Goal: Task Accomplishment & Management: Complete application form

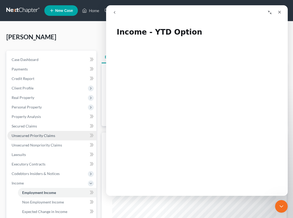
scroll to position [82, 174]
click at [279, 12] on icon "Close" at bounding box center [279, 12] width 4 height 4
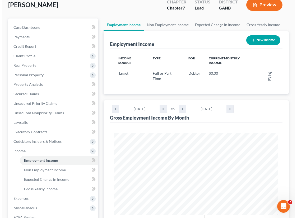
scroll to position [24, 0]
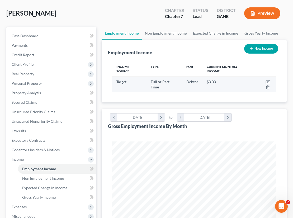
click at [258, 81] on td at bounding box center [266, 84] width 22 height 15
click at [266, 82] on icon "button" at bounding box center [268, 82] width 4 height 4
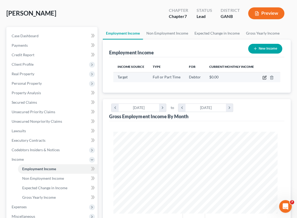
scroll to position [83, 177]
select select "0"
select select "2"
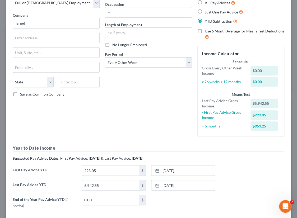
scroll to position [0, 0]
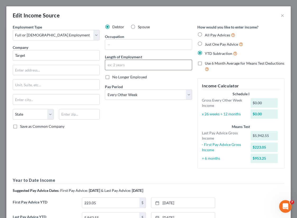
click at [125, 65] on input "text" at bounding box center [148, 65] width 86 height 10
type input "4 months"
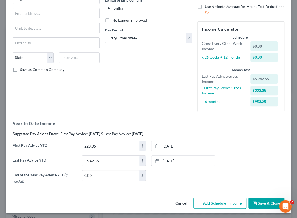
scroll to position [58, 0]
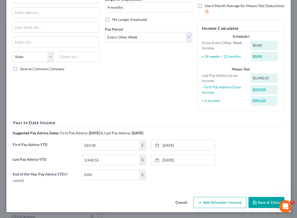
click at [218, 206] on button "Add Schedule I Income" at bounding box center [219, 202] width 53 height 11
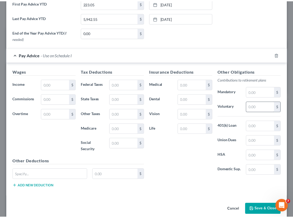
scroll to position [206, 0]
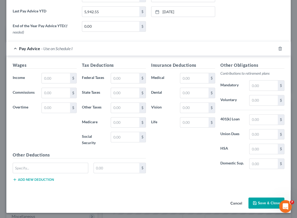
click at [233, 202] on button "Cancel" at bounding box center [236, 203] width 20 height 11
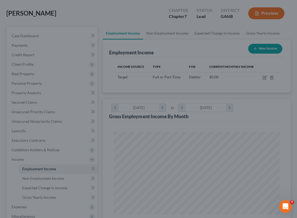
scroll to position [263935, 263842]
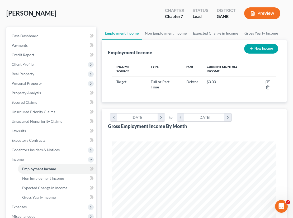
click at [272, 13] on button "Preview" at bounding box center [262, 13] width 36 height 12
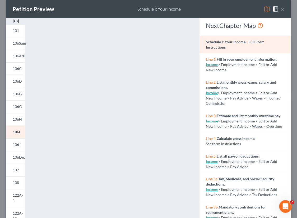
scroll to position [0, 0]
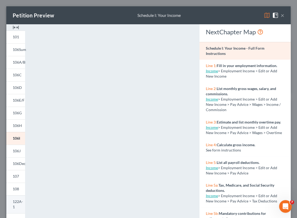
click at [19, 200] on span "122A-1" at bounding box center [18, 204] width 10 height 10
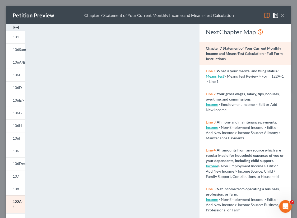
click at [213, 77] on link "Means Test" at bounding box center [215, 76] width 18 height 4
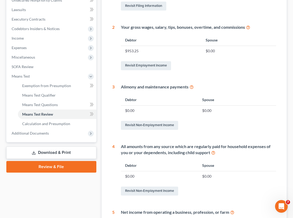
scroll to position [144, 0]
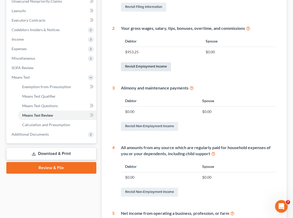
click at [140, 67] on link "Revisit Employment Income" at bounding box center [146, 66] width 50 height 9
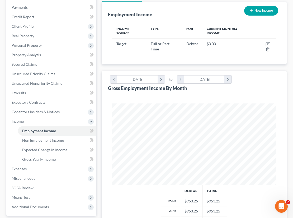
scroll to position [53, 0]
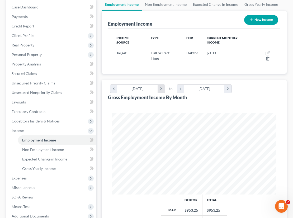
click at [161, 87] on icon "chevron_right" at bounding box center [161, 89] width 7 height 8
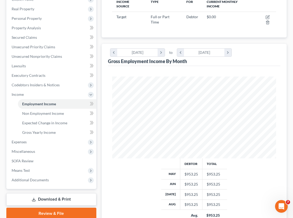
scroll to position [100, 0]
